Goal: Use online tool/utility: Utilize a website feature to perform a specific function

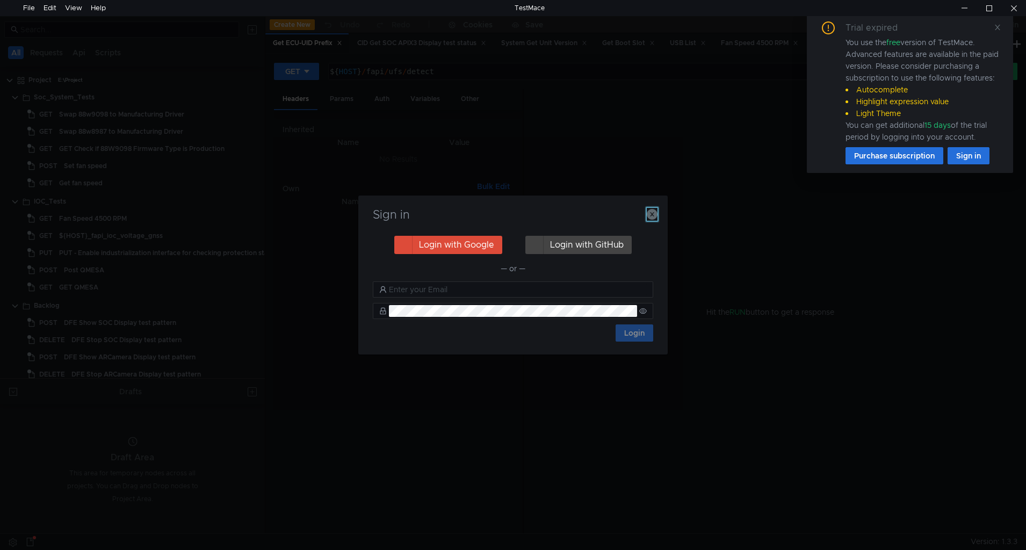
click at [654, 213] on icon "button" at bounding box center [652, 214] width 11 height 11
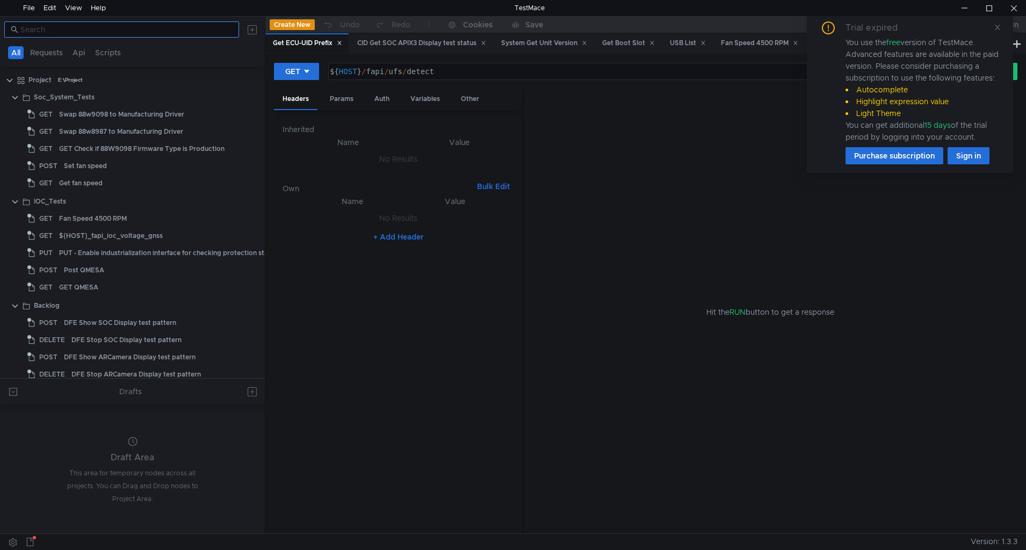
click at [170, 27] on input at bounding box center [126, 30] width 212 height 12
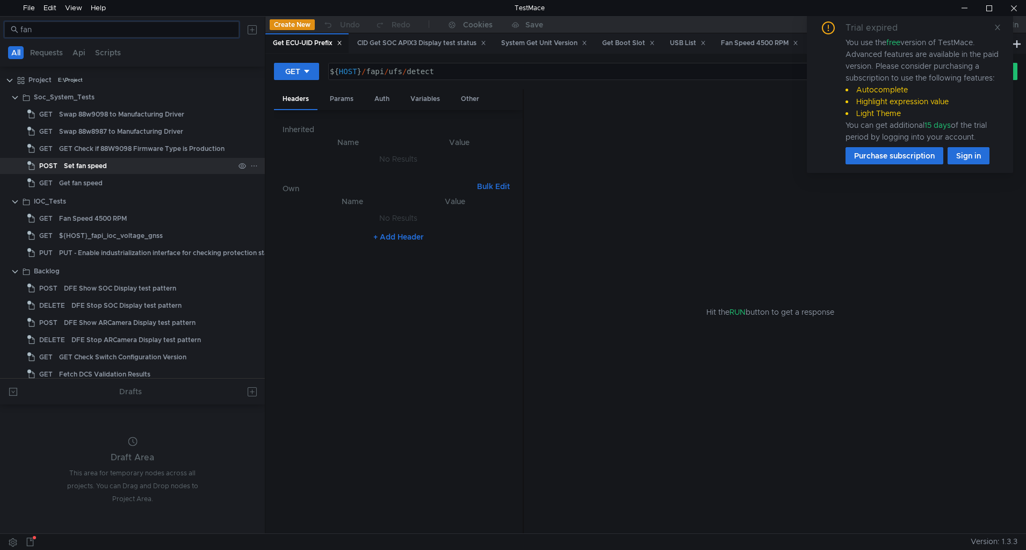
type input "fan"
click at [95, 168] on div "Set fan speed" at bounding box center [85, 166] width 43 height 16
click at [95, 163] on div "Set fan speed" at bounding box center [85, 166] width 43 height 16
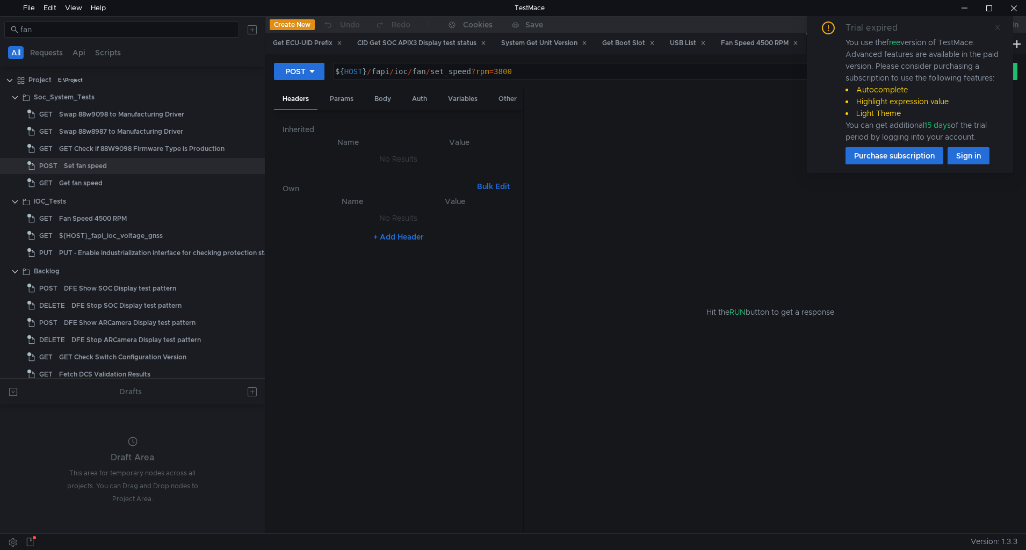
click at [998, 27] on icon at bounding box center [997, 27] width 5 height 5
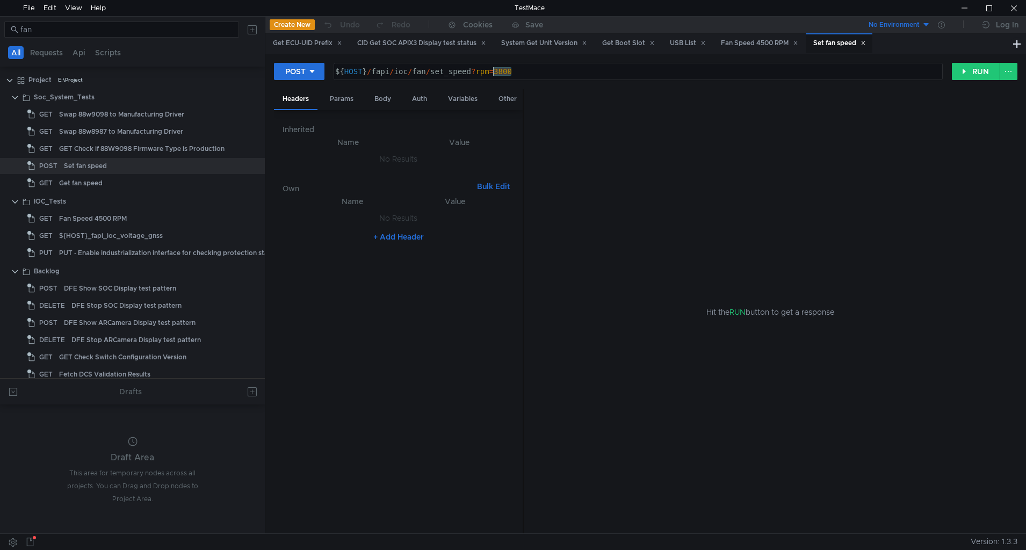
drag, startPoint x: 526, startPoint y: 75, endPoint x: 496, endPoint y: 71, distance: 29.9
click at [496, 71] on div "${ HOST } / fapi / ioc / fan / set_speed ? rpm = 3800" at bounding box center [637, 80] width 608 height 26
type textarea "${HOST}/fapi/ioc/fan/set_speed?rpm=4500"
click at [979, 76] on button "RUN" at bounding box center [976, 71] width 48 height 17
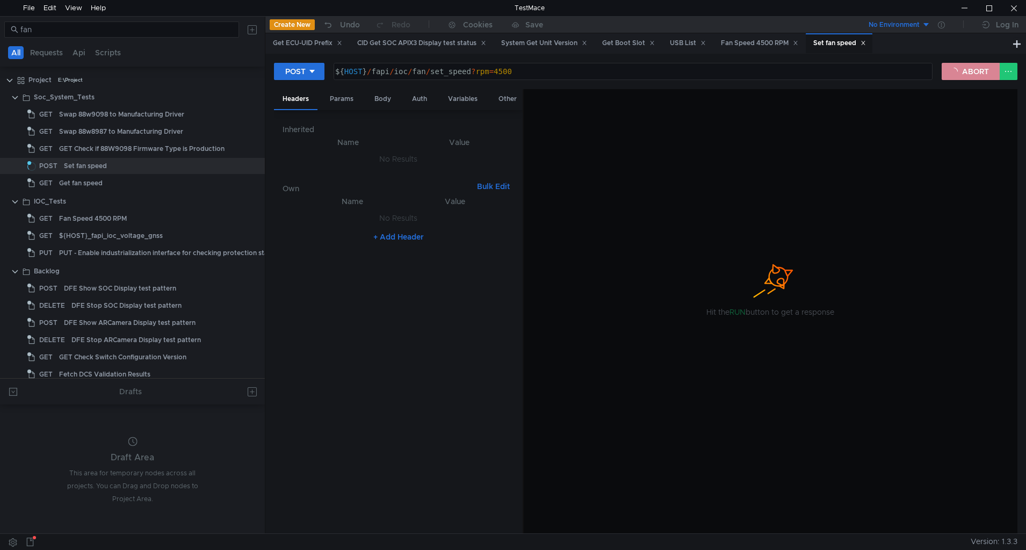
click at [964, 63] on button "ABORT" at bounding box center [971, 71] width 58 height 17
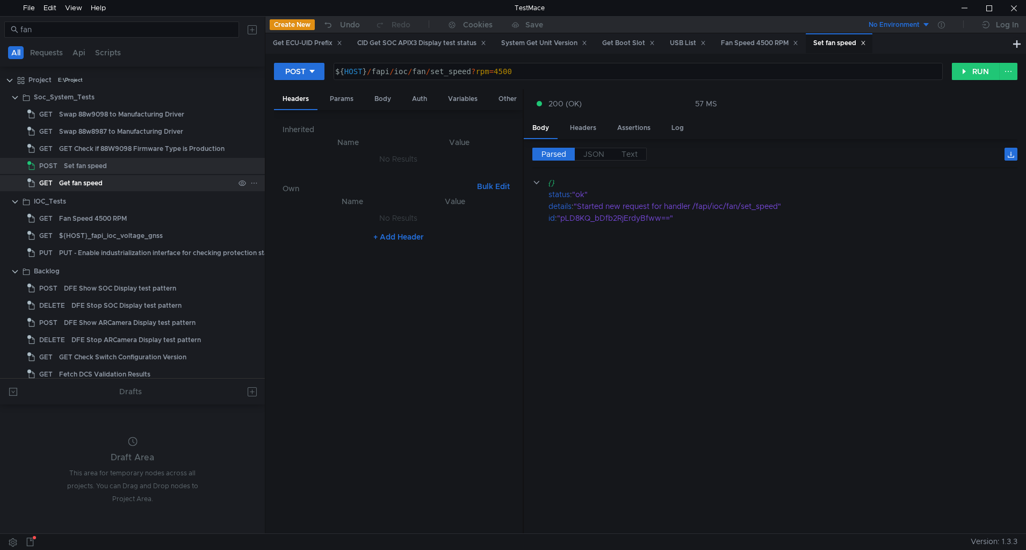
click at [75, 184] on div "Get fan speed" at bounding box center [81, 183] width 44 height 16
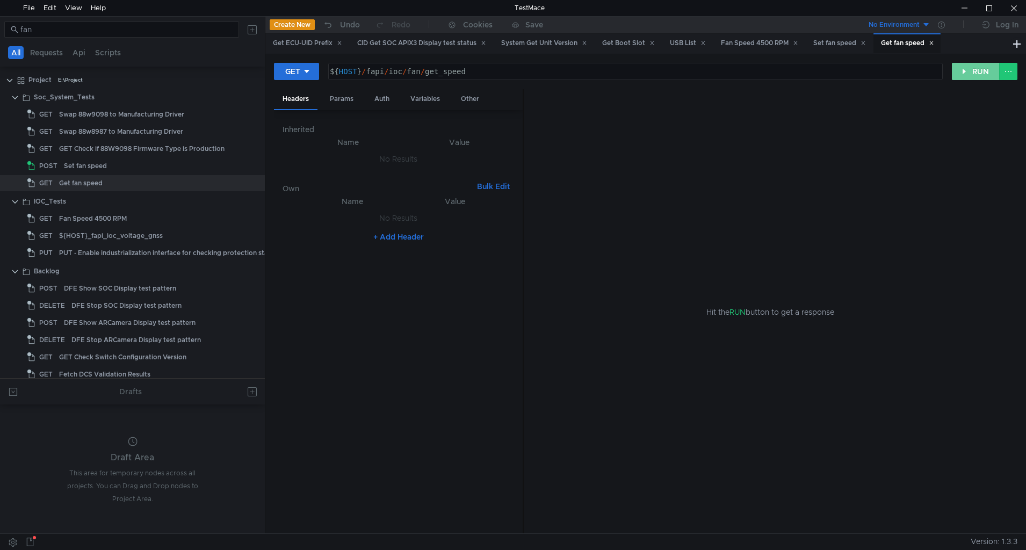
click at [974, 77] on button "RUN" at bounding box center [976, 71] width 48 height 17
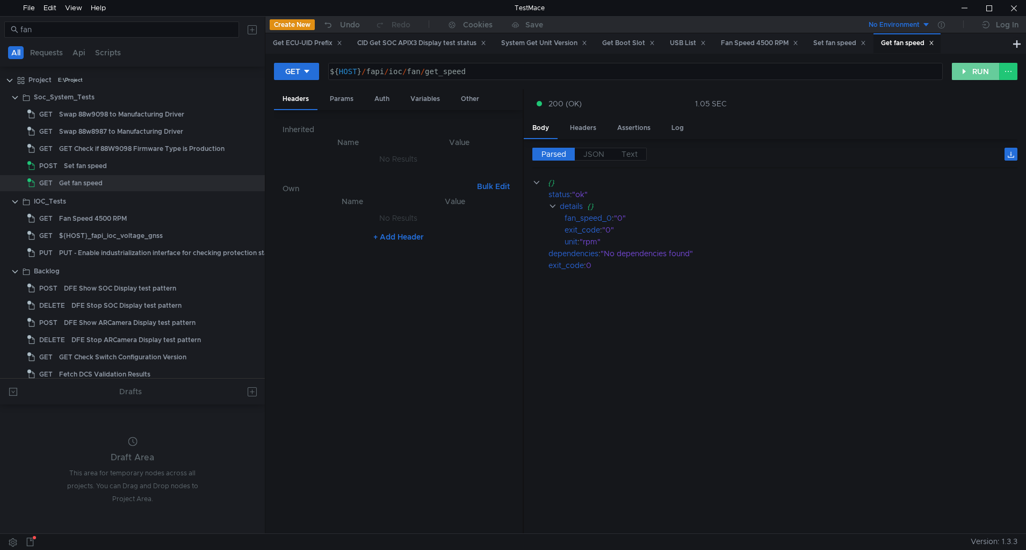
click at [974, 77] on button "RUN" at bounding box center [976, 71] width 48 height 17
click at [112, 169] on div "Set fan speed" at bounding box center [149, 166] width 170 height 16
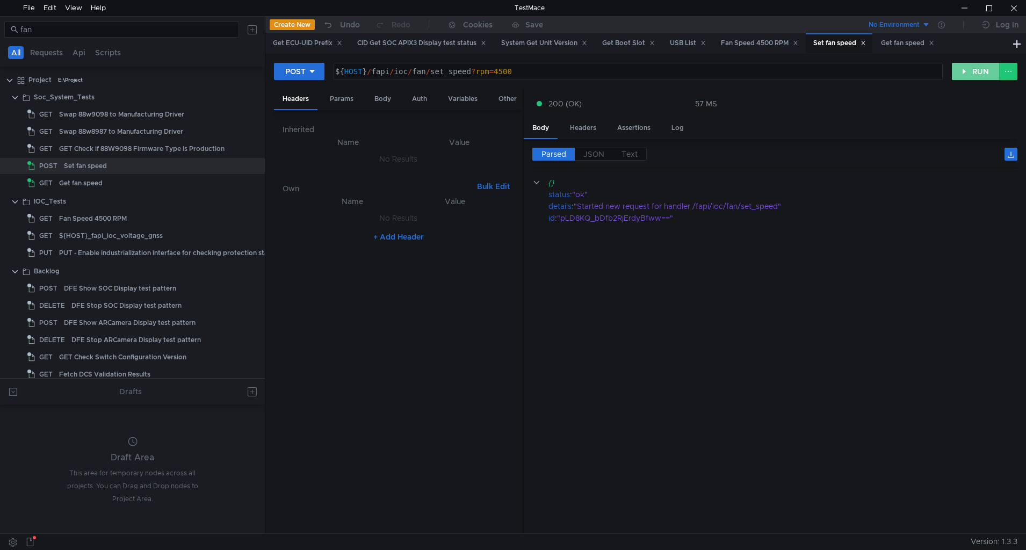
click at [962, 70] on button "RUN" at bounding box center [976, 71] width 48 height 17
click at [118, 163] on div "Set fan speed" at bounding box center [149, 166] width 170 height 16
click at [984, 74] on button "RUN" at bounding box center [976, 71] width 48 height 17
click at [121, 180] on div "Get fan speed" at bounding box center [146, 183] width 175 height 16
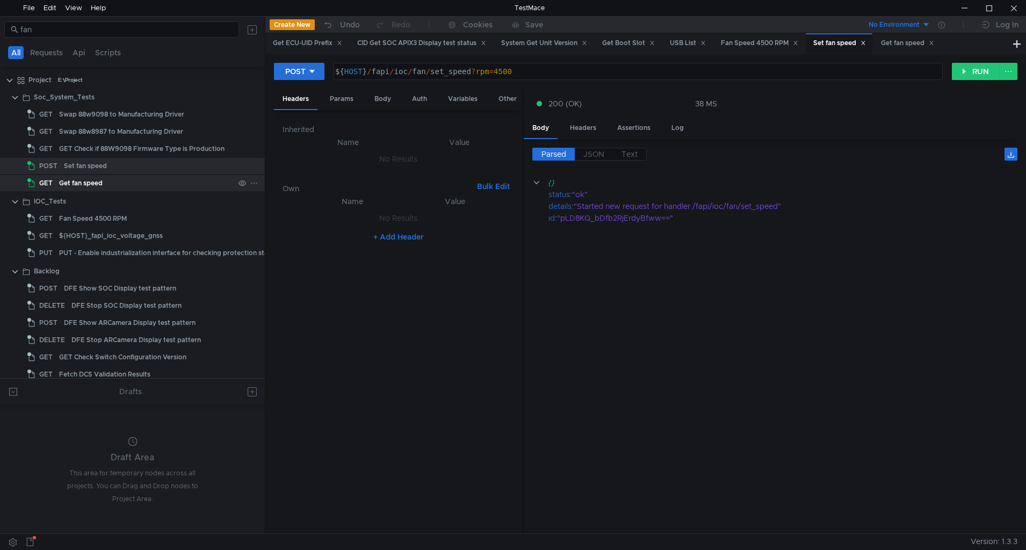
click at [121, 180] on div "Get fan speed" at bounding box center [146, 183] width 175 height 16
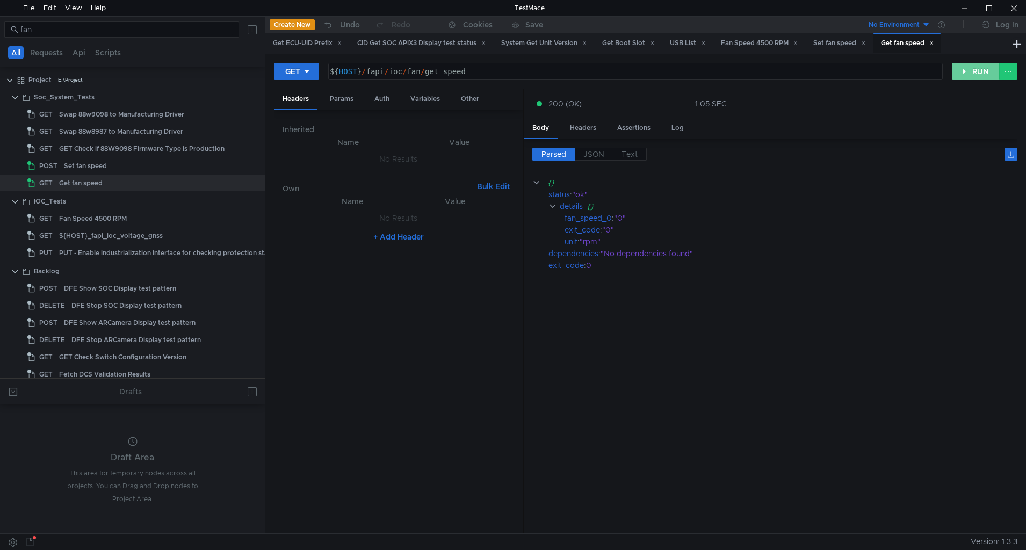
click at [966, 68] on button "RUN" at bounding box center [976, 71] width 48 height 17
click at [963, 77] on button "RUN" at bounding box center [976, 71] width 48 height 17
